Goal: Task Accomplishment & Management: Manage account settings

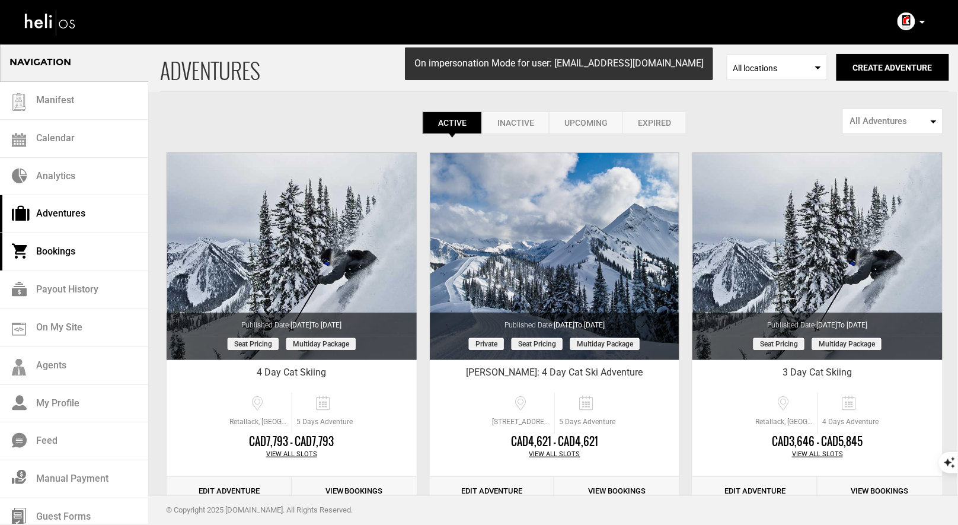
click at [71, 257] on link "Bookings" at bounding box center [74, 252] width 148 height 38
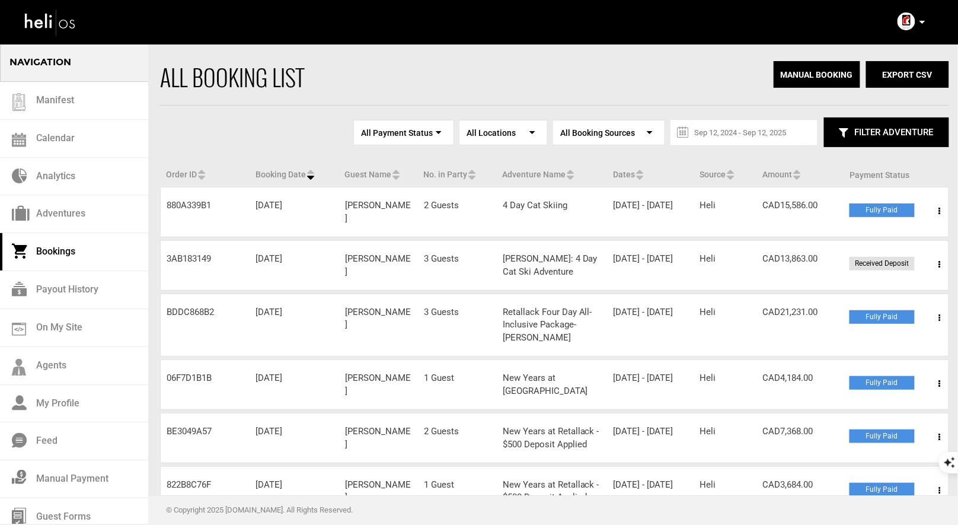
click at [938, 206] on span at bounding box center [940, 211] width 15 height 30
click at [877, 240] on link "View Details" at bounding box center [896, 247] width 117 height 30
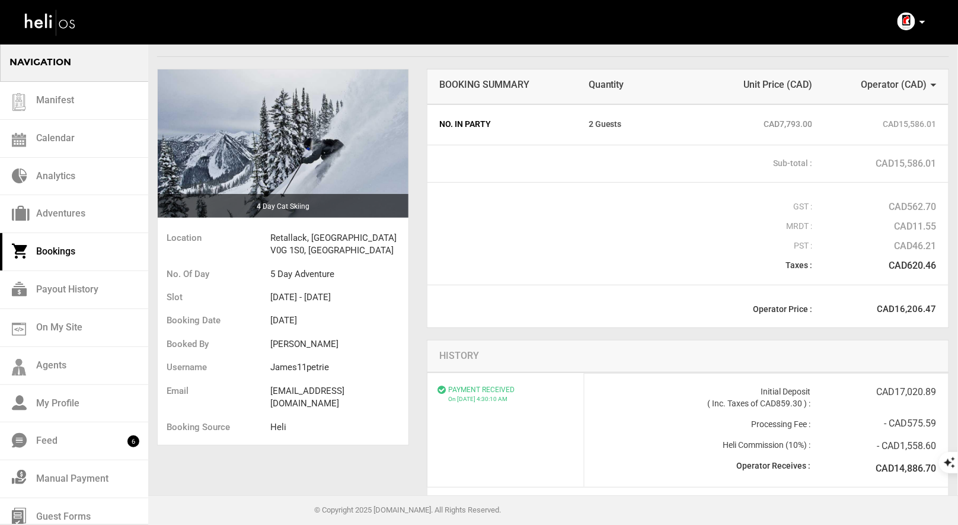
scroll to position [39, 0]
